Goal: Information Seeking & Learning: Learn about a topic

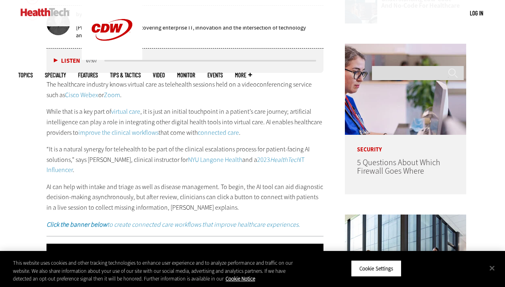
scroll to position [386, 0]
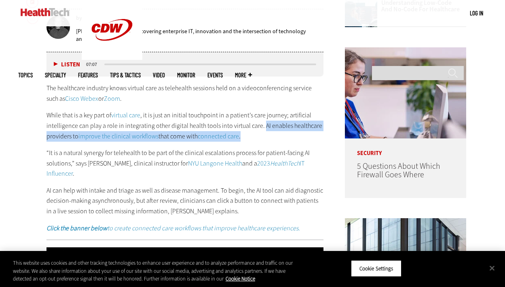
drag, startPoint x: 261, startPoint y: 124, endPoint x: 264, endPoint y: 132, distance: 8.3
click at [264, 132] on p "While that is a key part of virtual care , it is just an initial touchpoint in …" at bounding box center [184, 125] width 277 height 31
copy p "AI enables healthcare providers to improve the clinical workflows that come wit…"
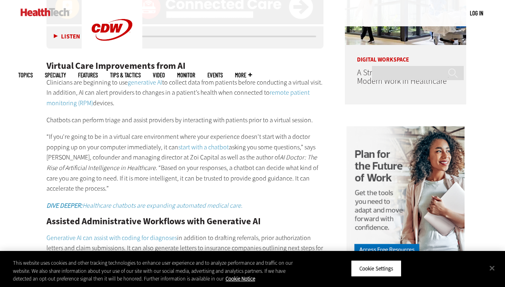
scroll to position [651, 0]
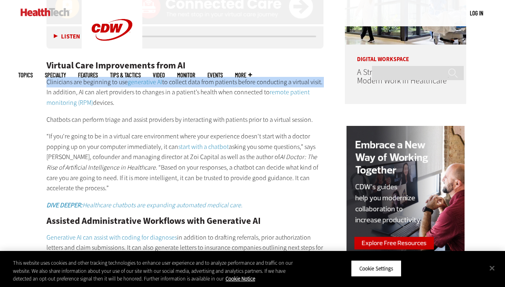
drag, startPoint x: 46, startPoint y: 82, endPoint x: 321, endPoint y: 78, distance: 274.5
click at [321, 78] on p "Clinicians are beginning to use generative AI to collect data from patients bef…" at bounding box center [184, 92] width 277 height 31
copy p "Clinicians are beginning to use generative AI to collect data from patients bef…"
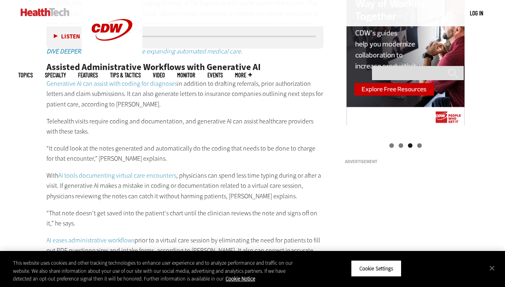
scroll to position [808, 0]
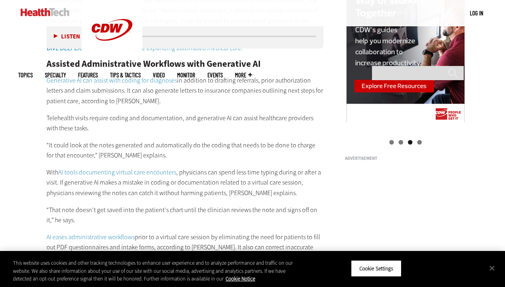
click at [233, 101] on p "Generative AI can assist with coding for diagnoses in addition to drafting refe…" at bounding box center [184, 90] width 277 height 31
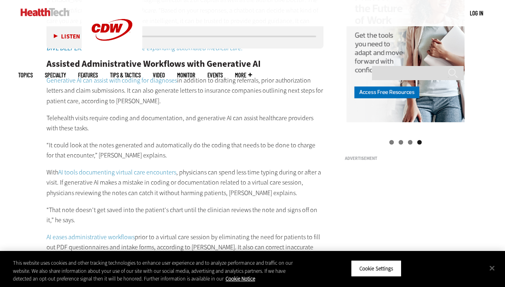
click at [232, 82] on p "Generative AI can assist with coding for diagnoses in addition to drafting refe…" at bounding box center [184, 90] width 277 height 31
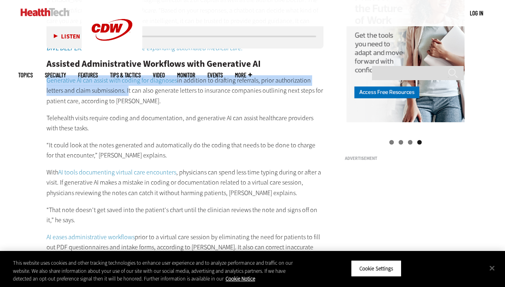
drag, startPoint x: 46, startPoint y: 79, endPoint x: 126, endPoint y: 93, distance: 81.3
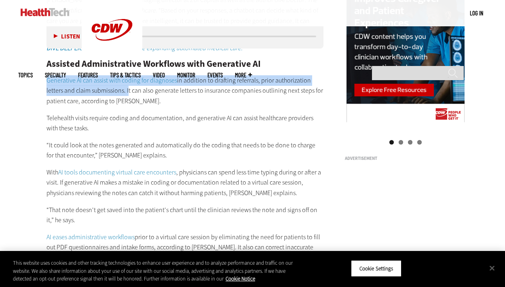
copy p "Generative AI can assist with coding for diagnoses in addition to drafting refe…"
